Goal: Task Accomplishment & Management: Manage account settings

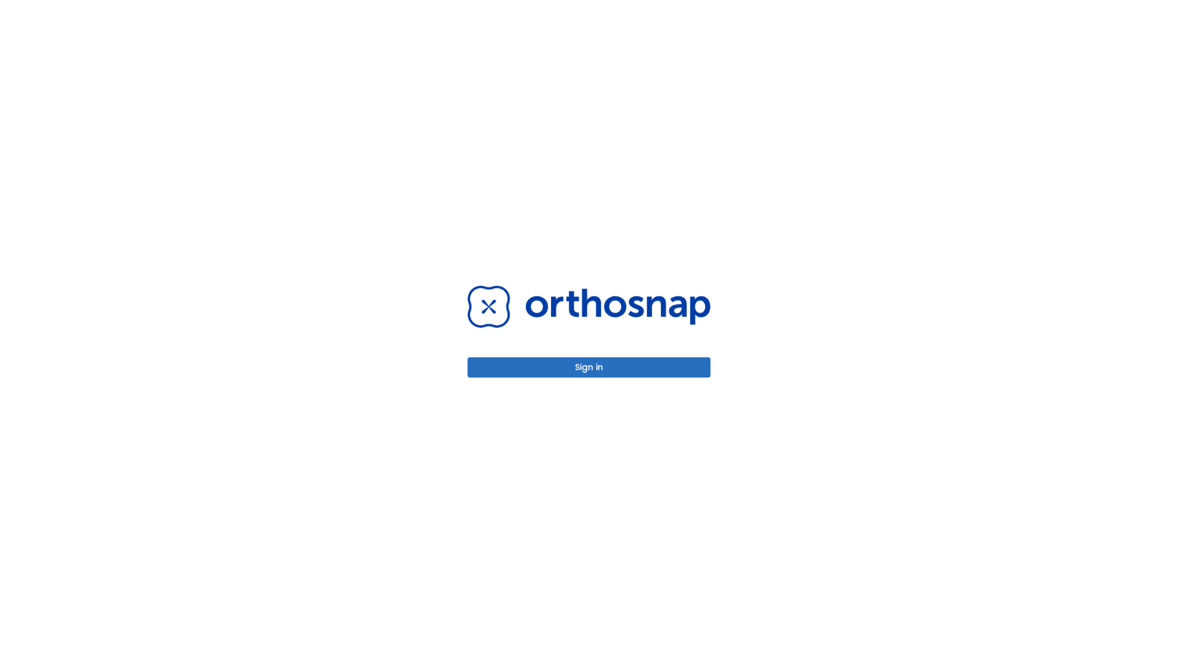
click at [589, 367] on button "Sign in" at bounding box center [588, 367] width 243 height 20
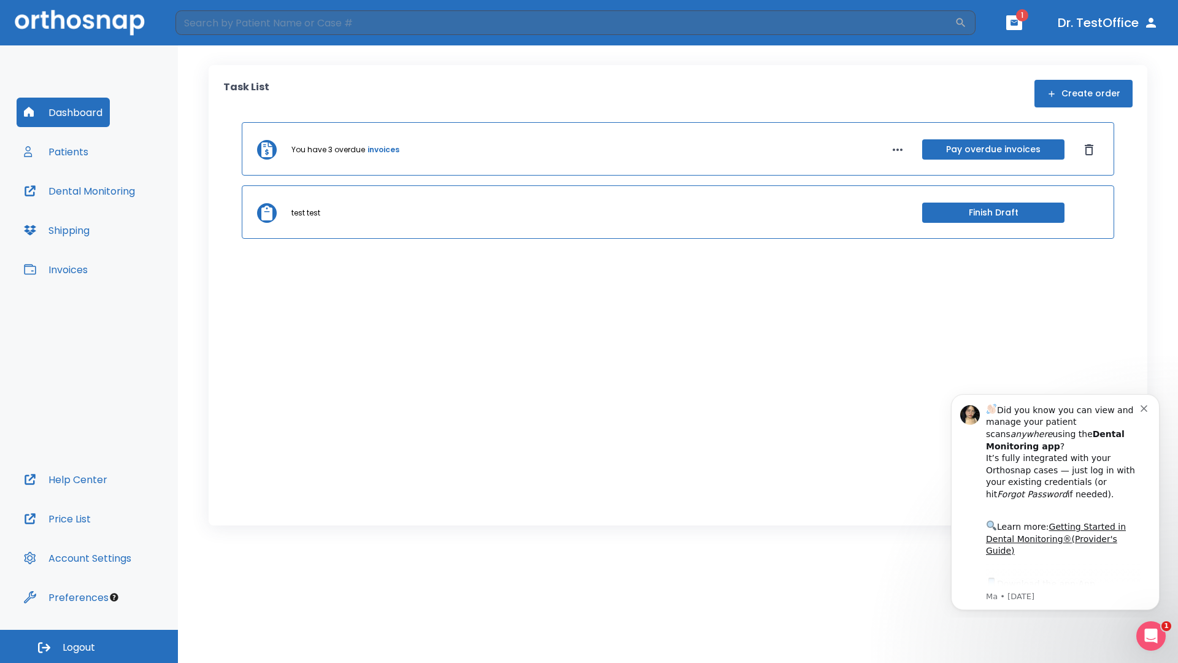
click at [89, 646] on span "Logout" at bounding box center [79, 646] width 33 height 13
